Goal: Transaction & Acquisition: Obtain resource

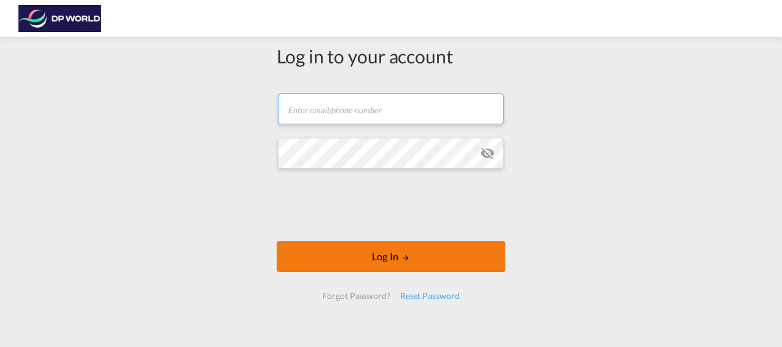
type input "[PERSON_NAME][EMAIL_ADDRESS][DOMAIN_NAME]"
click at [364, 248] on button "Log In" at bounding box center [391, 256] width 229 height 31
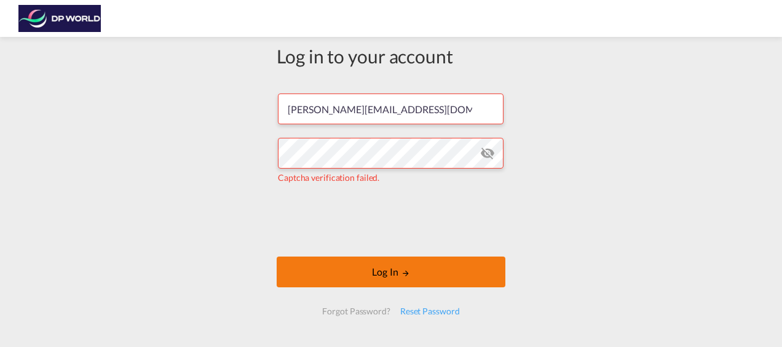
click at [373, 274] on button "Log In" at bounding box center [391, 271] width 229 height 31
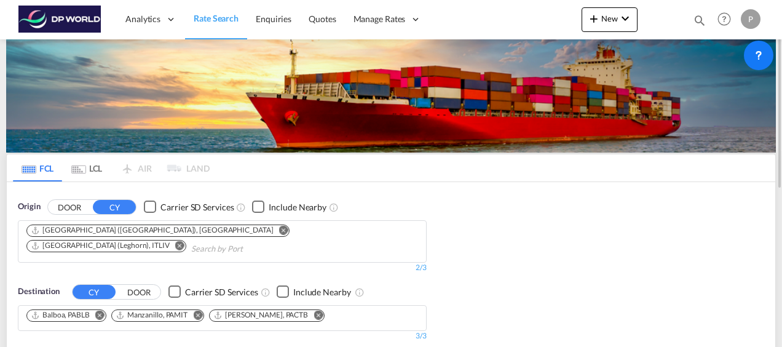
click at [65, 202] on button "DOOR" at bounding box center [69, 207] width 43 height 14
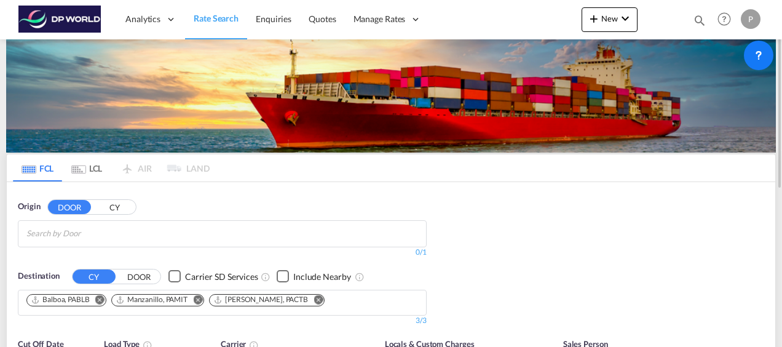
click at [35, 224] on input "Search by Door" at bounding box center [84, 234] width 117 height 20
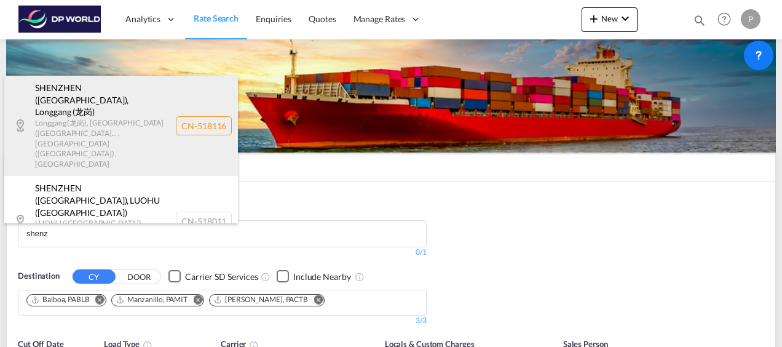
type input "shenz"
click at [93, 118] on div "[GEOGRAPHIC_DATA] ([GEOGRAPHIC_DATA]) , [GEOGRAPHIC_DATA] (龙岗) [GEOGRAPHIC_DATA…" at bounding box center [121, 126] width 234 height 100
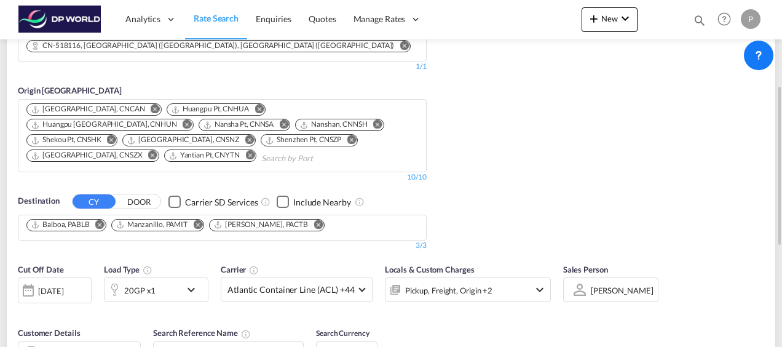
scroll to position [246, 0]
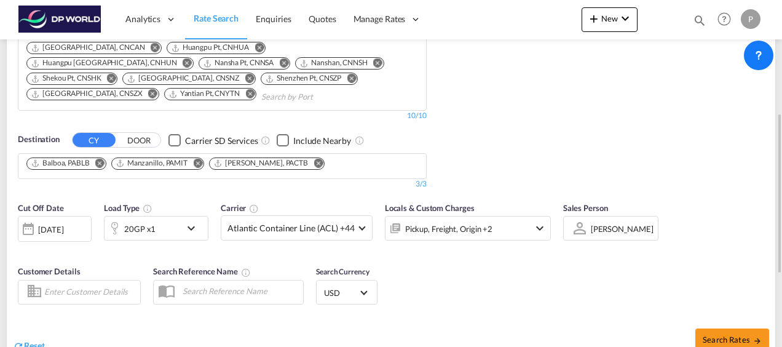
click at [314, 159] on md-icon "Remove" at bounding box center [318, 162] width 9 height 9
click at [200, 158] on md-icon "Remove" at bounding box center [197, 162] width 9 height 9
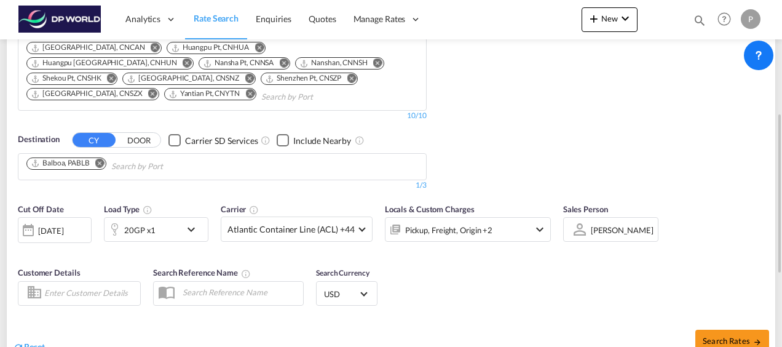
click at [101, 158] on md-icon "Remove" at bounding box center [99, 162] width 9 height 9
click at [141, 140] on button "DOOR" at bounding box center [138, 140] width 43 height 14
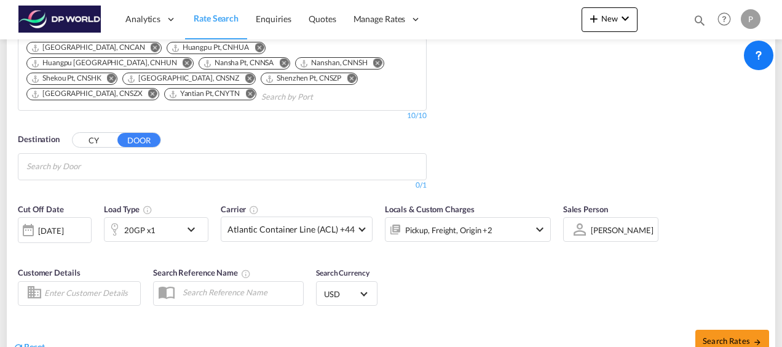
click at [46, 164] on body "Analytics Reports Dashboard Rate Search Enquiries Quotes" at bounding box center [391, 173] width 782 height 347
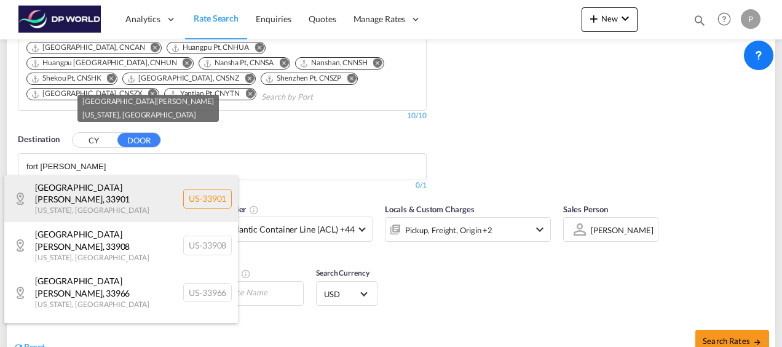
type input "fort [PERSON_NAME]"
click at [111, 192] on div "[GEOGRAPHIC_DATA][PERSON_NAME][US_STATE] [GEOGRAPHIC_DATA]-33901" at bounding box center [121, 198] width 234 height 47
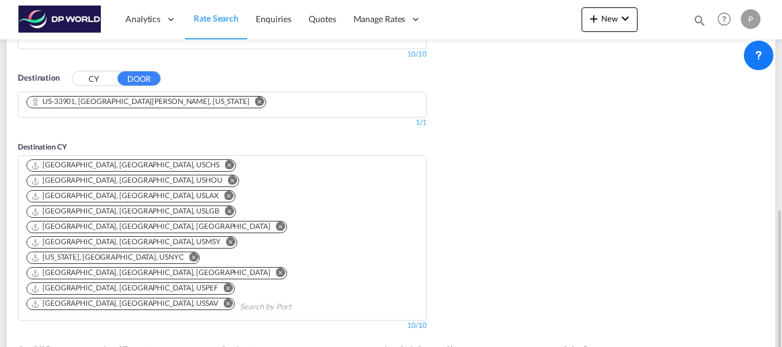
scroll to position [369, 0]
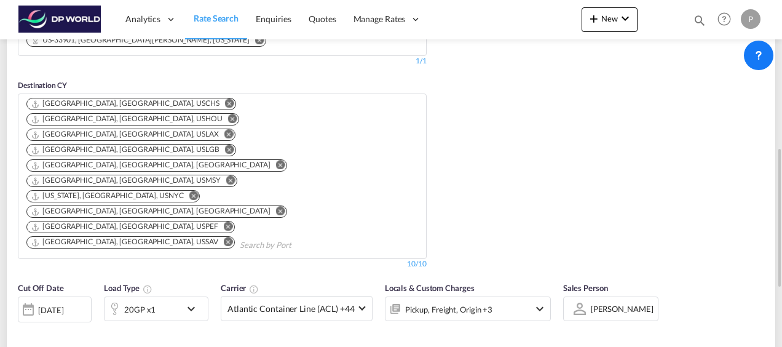
click at [195, 301] on md-icon "icon-chevron-down" at bounding box center [194, 308] width 21 height 15
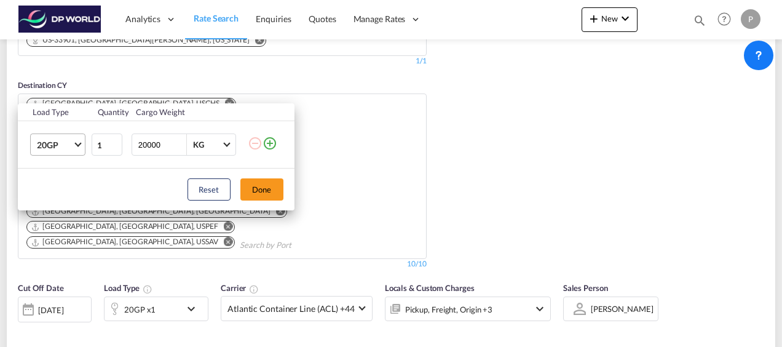
click at [76, 143] on span "Choose: \a20GP" at bounding box center [77, 143] width 7 height 7
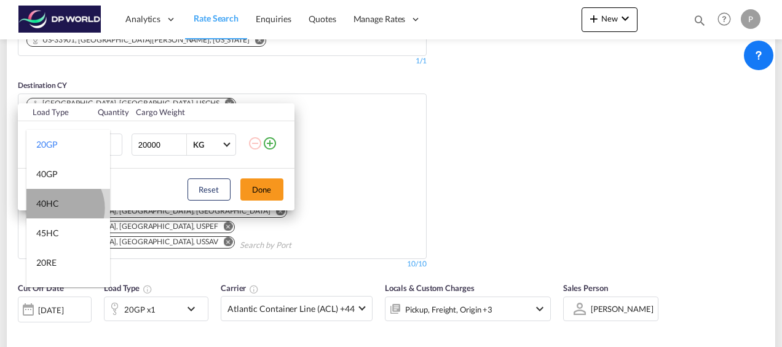
click at [57, 208] on div "40HC" at bounding box center [47, 203] width 23 height 12
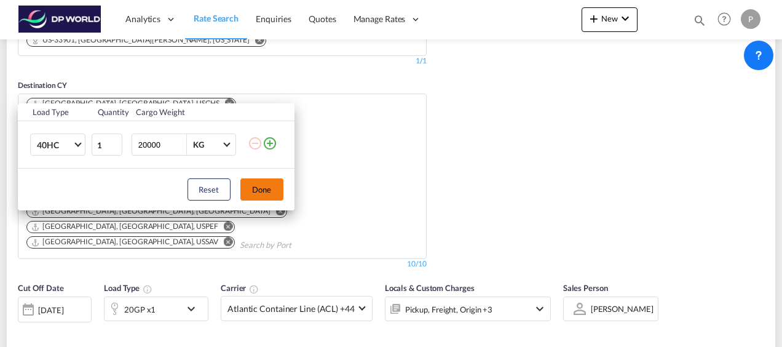
click at [268, 188] on button "Done" at bounding box center [261, 189] width 43 height 22
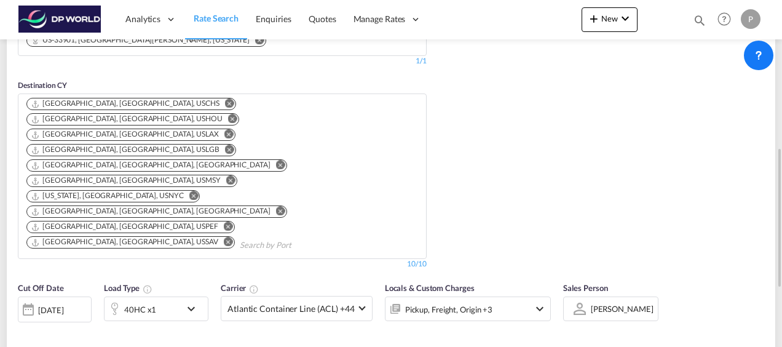
type input "Longgang (龙岗) to 33901 / [DATE]"
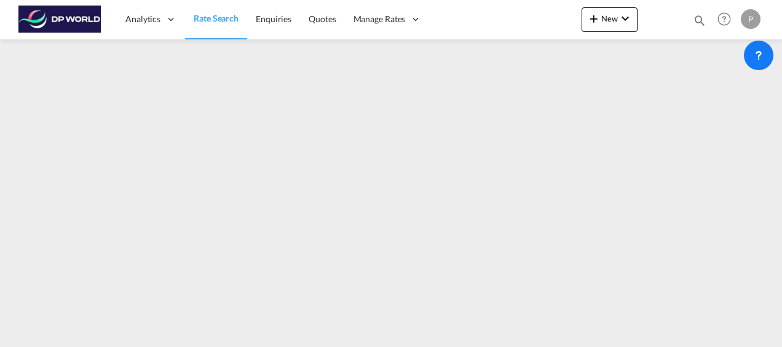
click at [212, 18] on span "Rate Search" at bounding box center [216, 18] width 45 height 10
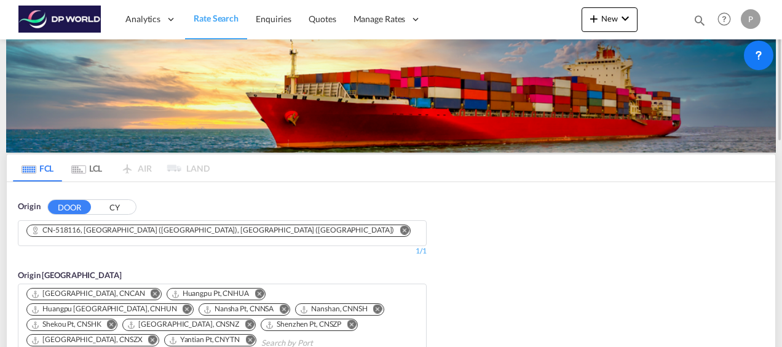
click at [116, 205] on button "CY" at bounding box center [114, 207] width 43 height 14
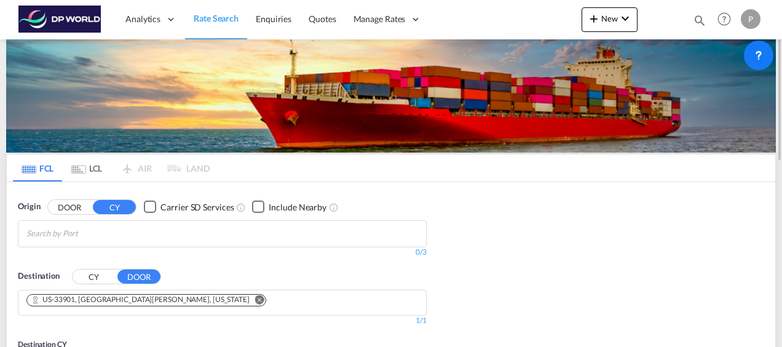
click at [100, 232] on input "Search by Port" at bounding box center [84, 234] width 117 height 20
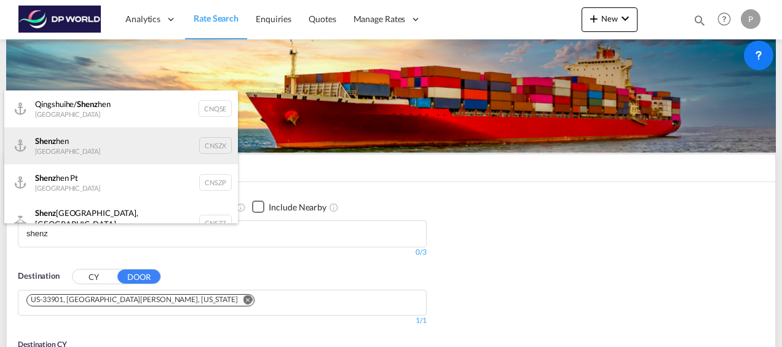
type input "shenz"
click at [62, 139] on div "Shenz hen China CNSZX" at bounding box center [121, 145] width 234 height 37
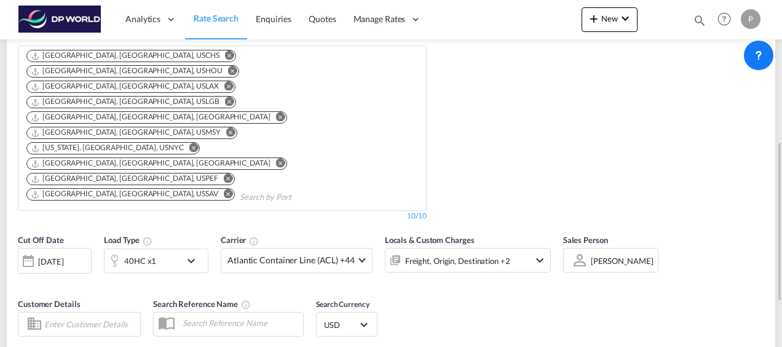
scroll to position [369, 0]
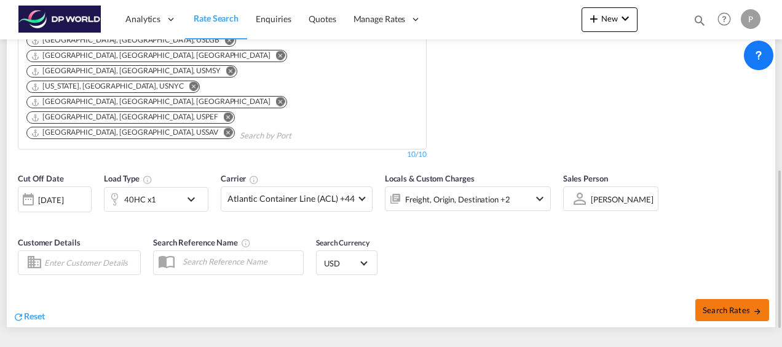
click at [734, 305] on span "Search Rates" at bounding box center [732, 310] width 59 height 10
type input "CNSZX to 33901 / [DATE]"
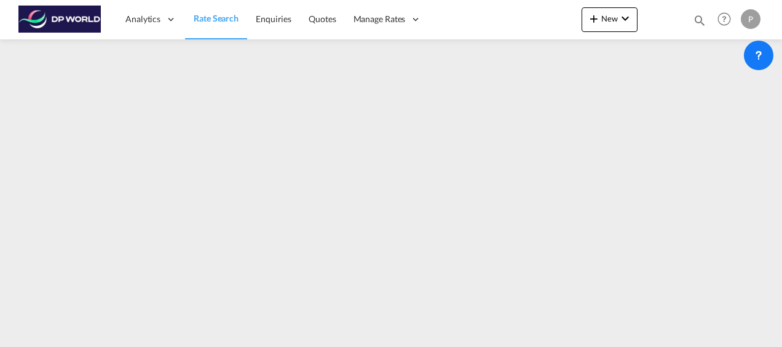
click at [65, 17] on img at bounding box center [59, 20] width 83 height 28
click at [214, 19] on span "Rate Search" at bounding box center [216, 18] width 45 height 10
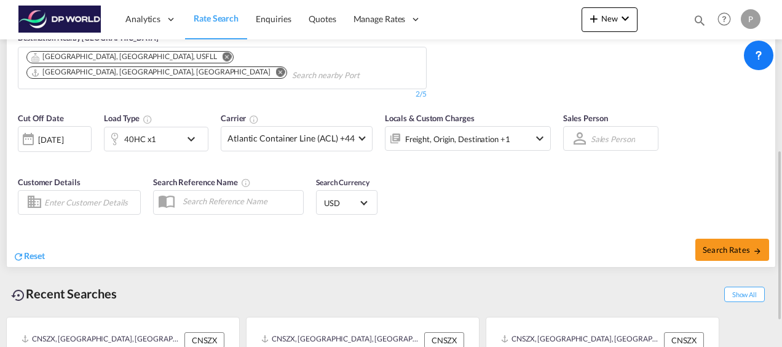
scroll to position [359, 0]
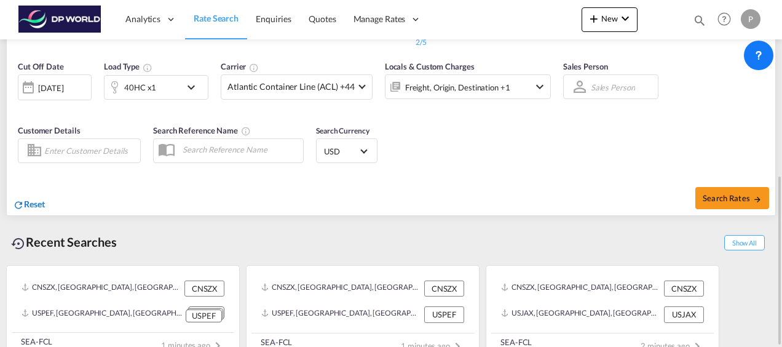
click at [38, 199] on span "Reset" at bounding box center [34, 204] width 21 height 10
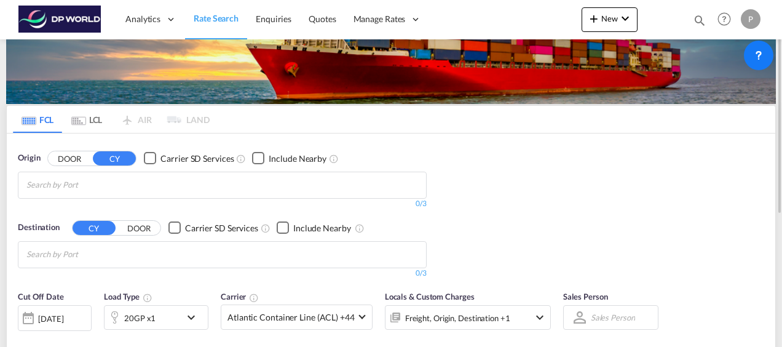
scroll to position [0, 0]
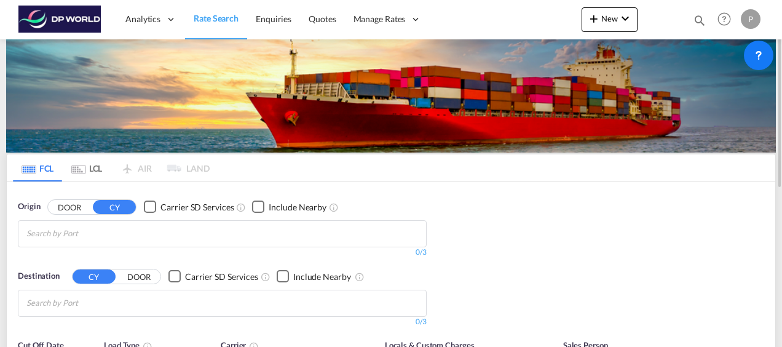
click at [584, 226] on div "Origin DOOR CY Carrier SD Services Include Nearby 0/3 0/ Destination CY DOOR Ca…" at bounding box center [391, 257] width 769 height 151
click at [750, 18] on div "P" at bounding box center [751, 19] width 20 height 20
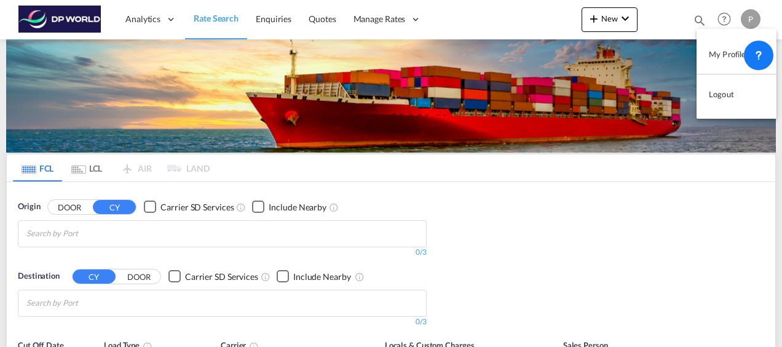
click at [727, 96] on button "Logout" at bounding box center [737, 94] width 80 height 25
